Goal: Book appointment/travel/reservation

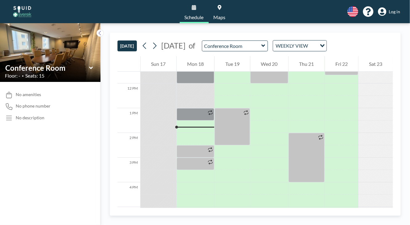
scroll to position [287, 0]
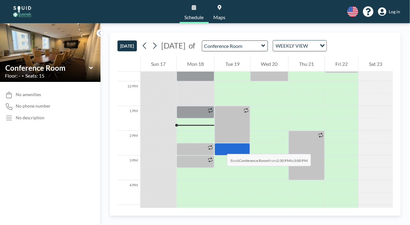
click at [221, 147] on div at bounding box center [232, 149] width 35 height 12
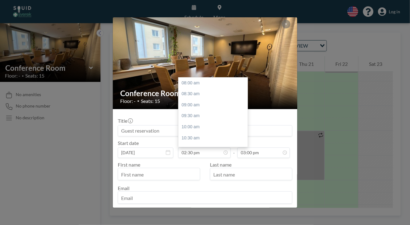
scroll to position [143, 0]
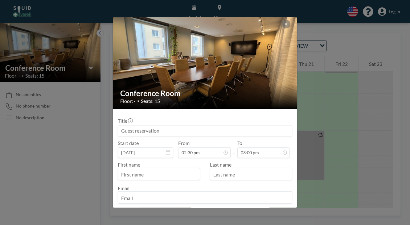
click at [151, 170] on input "text" at bounding box center [159, 174] width 82 height 10
type input "Caroline"
click at [127, 201] on input "email" at bounding box center [205, 198] width 174 height 10
type input "caroline.carlsson@sverek.se"
type input "Carlsson"
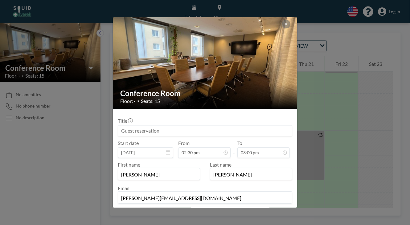
drag, startPoint x: 299, startPoint y: 142, endPoint x: 296, endPoint y: 149, distance: 7.8
click at [296, 149] on div "Conference Room Floor: - • Seats: 15 Title Start date Aug 19, 2025 From 02:30 p…" at bounding box center [205, 112] width 410 height 225
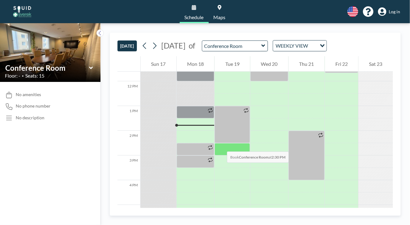
click at [221, 145] on div at bounding box center [232, 149] width 35 height 12
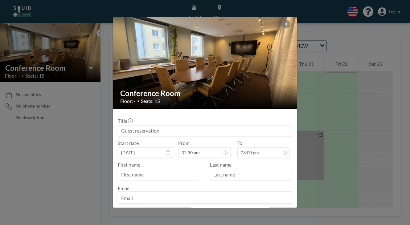
click at [128, 168] on div at bounding box center [159, 174] width 82 height 12
click at [126, 172] on input "text" at bounding box center [159, 174] width 82 height 10
type input "Caroline"
click at [126, 194] on input "email" at bounding box center [205, 198] width 174 height 10
type input "caroline.carlsson@sverek.se"
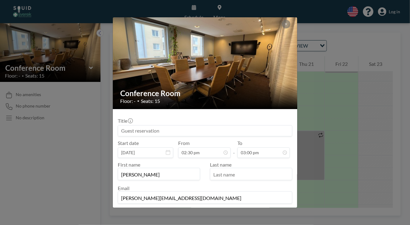
type input "Carlsson"
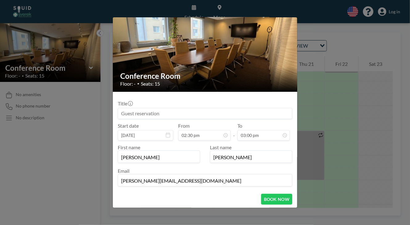
scroll to position [29, 0]
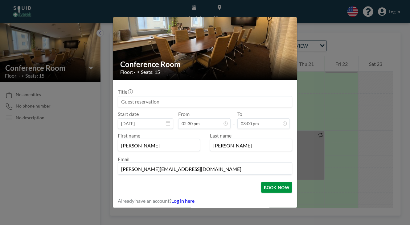
click at [272, 186] on button "BOOK NOW" at bounding box center [276, 187] width 31 height 11
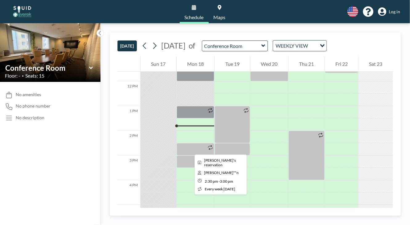
click at [190, 149] on div at bounding box center [196, 149] width 38 height 12
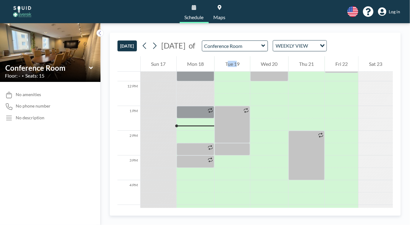
click at [190, 149] on div at bounding box center [196, 149] width 38 height 12
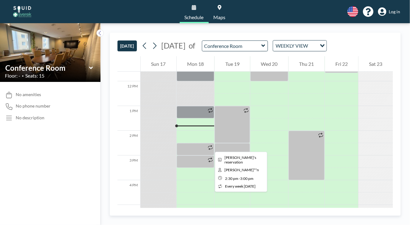
click at [210, 146] on icon at bounding box center [210, 147] width 5 height 5
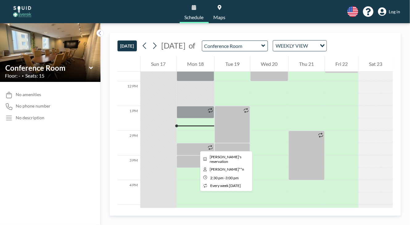
click at [195, 145] on div at bounding box center [196, 149] width 38 height 12
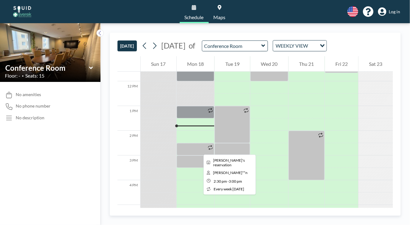
click at [199, 149] on div at bounding box center [196, 149] width 38 height 12
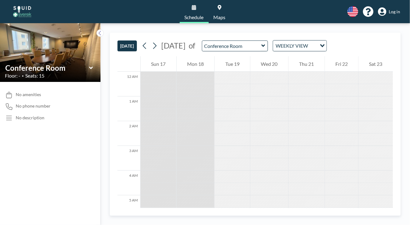
scroll to position [321, 0]
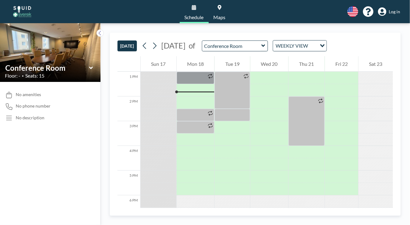
click at [30, 118] on div "No description" at bounding box center [30, 118] width 29 height 6
click at [393, 9] on span "Log in" at bounding box center [394, 12] width 11 height 6
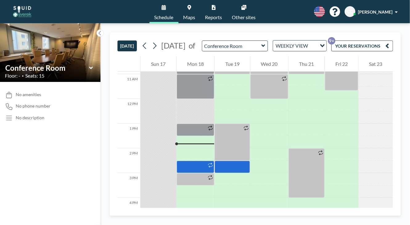
scroll to position [321, 0]
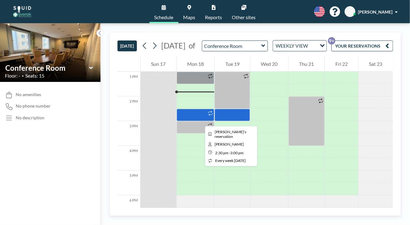
click at [200, 120] on div at bounding box center [196, 115] width 38 height 12
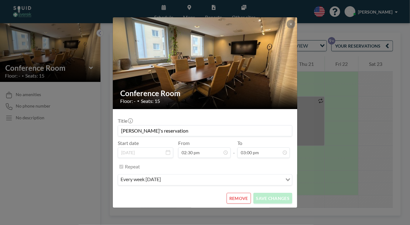
click at [200, 120] on div "Title Caroline's reservation" at bounding box center [205, 127] width 175 height 19
click at [290, 23] on icon at bounding box center [291, 24] width 4 height 4
